Goal: Check status: Check status

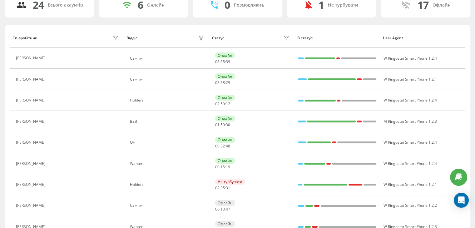
scroll to position [62, 0]
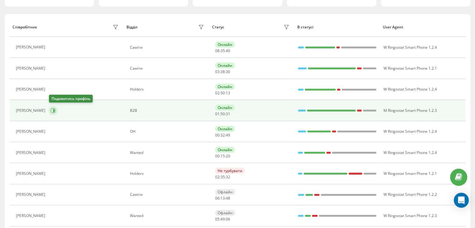
click at [53, 109] on icon at bounding box center [53, 110] width 5 height 5
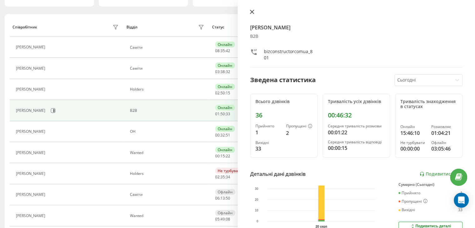
click at [250, 11] on icon at bounding box center [252, 12] width 4 height 4
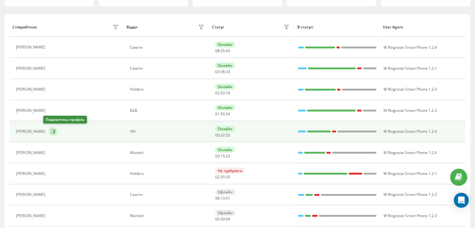
click at [51, 130] on icon at bounding box center [53, 131] width 5 height 5
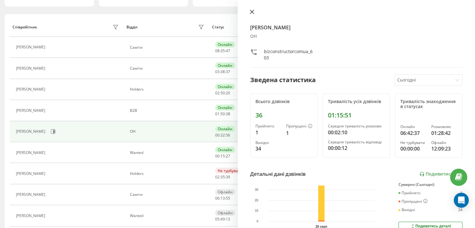
click at [250, 10] on icon at bounding box center [252, 12] width 4 height 4
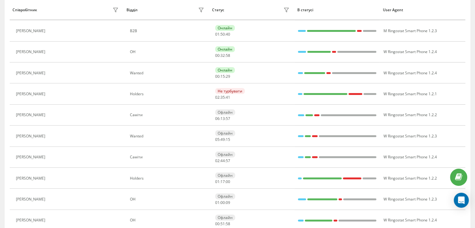
scroll to position [156, 0]
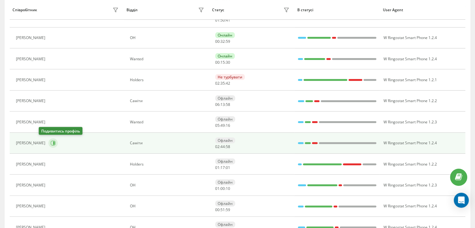
click at [53, 142] on icon at bounding box center [54, 142] width 2 height 3
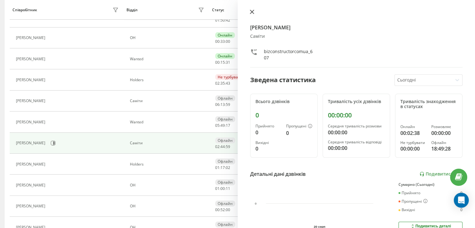
click at [251, 10] on icon at bounding box center [252, 12] width 4 height 4
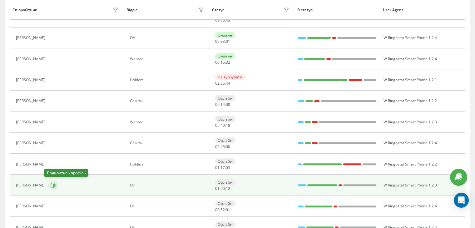
click at [53, 185] on icon at bounding box center [54, 185] width 2 height 3
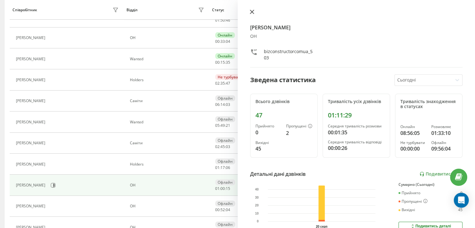
click at [251, 11] on icon at bounding box center [252, 12] width 4 height 4
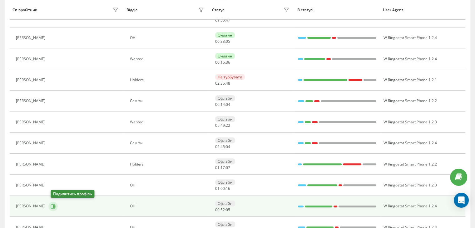
click at [55, 205] on icon at bounding box center [54, 205] width 2 height 3
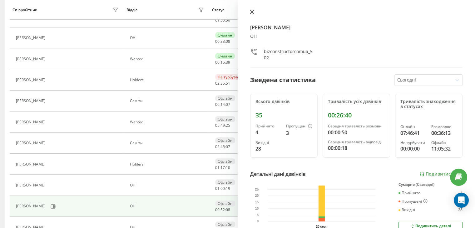
click at [253, 13] on icon at bounding box center [252, 12] width 4 height 4
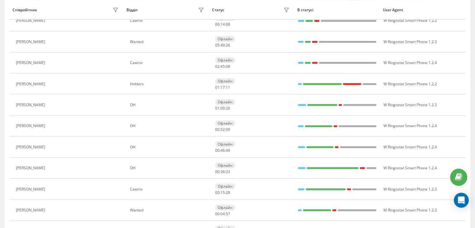
scroll to position [250, 0]
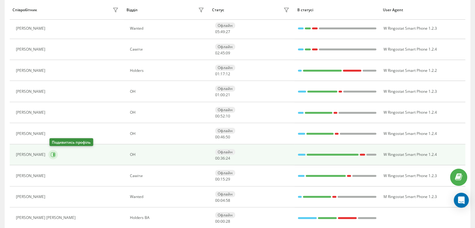
click at [56, 153] on icon at bounding box center [53, 154] width 5 height 5
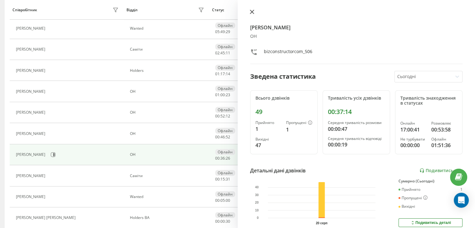
click at [251, 12] on icon at bounding box center [252, 12] width 4 height 4
